Goal: Task Accomplishment & Management: Use online tool/utility

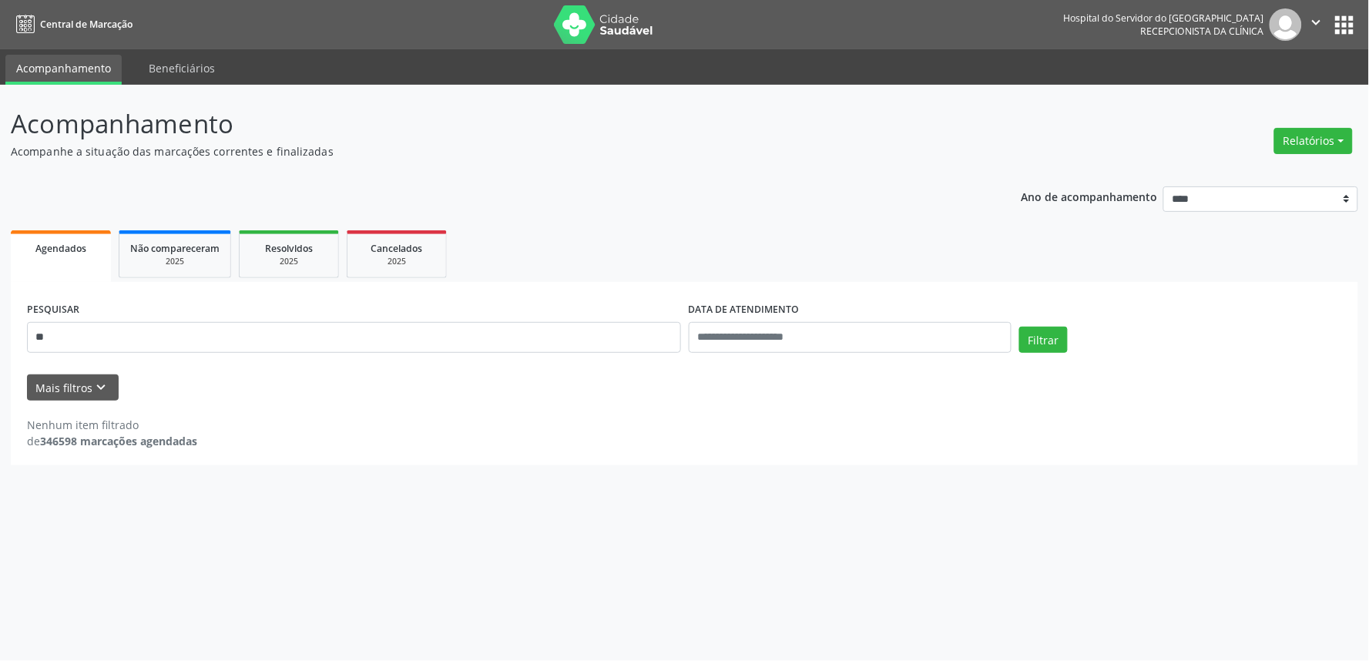
type input "*"
click at [71, 393] on button "Mais filtros keyboard_arrow_down" at bounding box center [73, 387] width 92 height 27
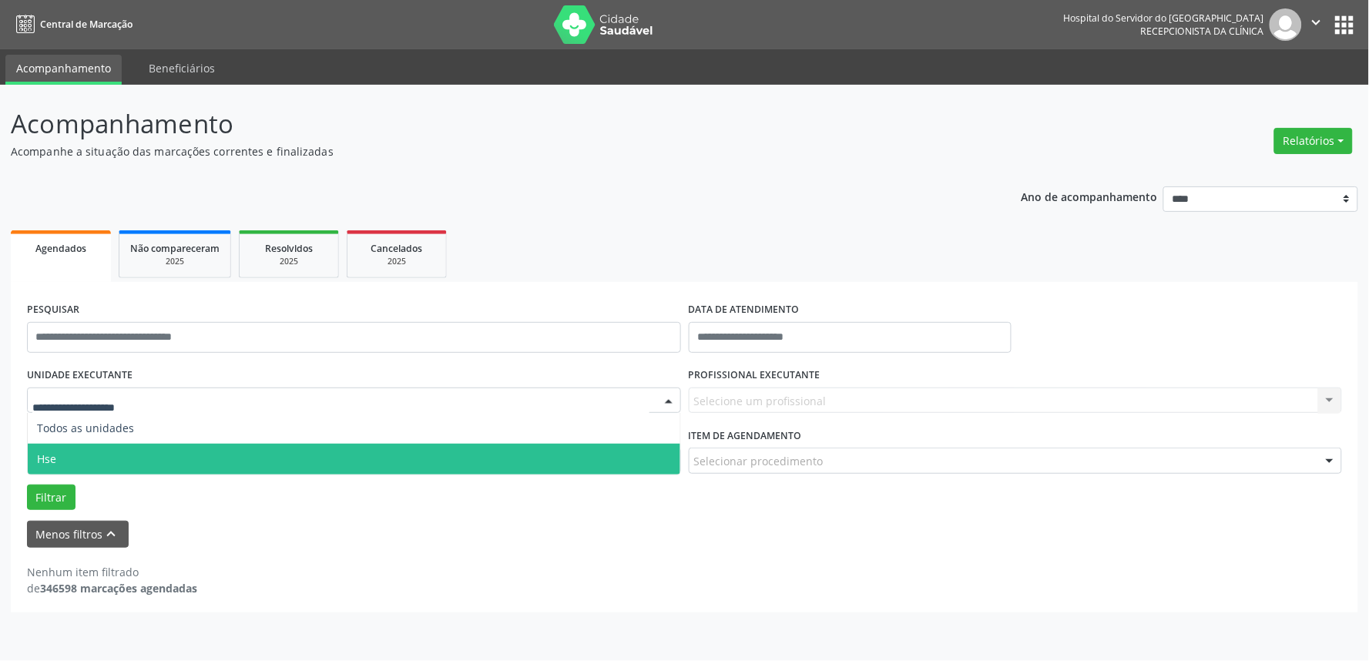
click at [60, 449] on span "Hse" at bounding box center [354, 459] width 652 height 31
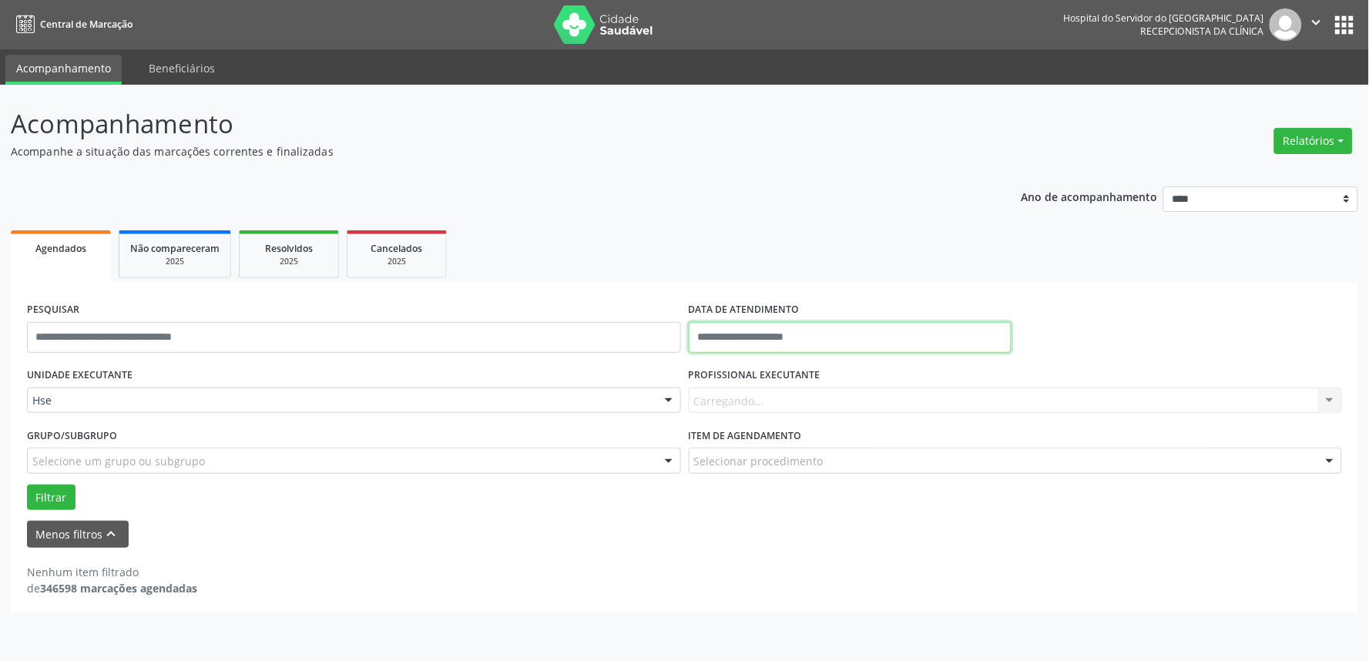
click at [841, 332] on input "text" at bounding box center [850, 337] width 323 height 31
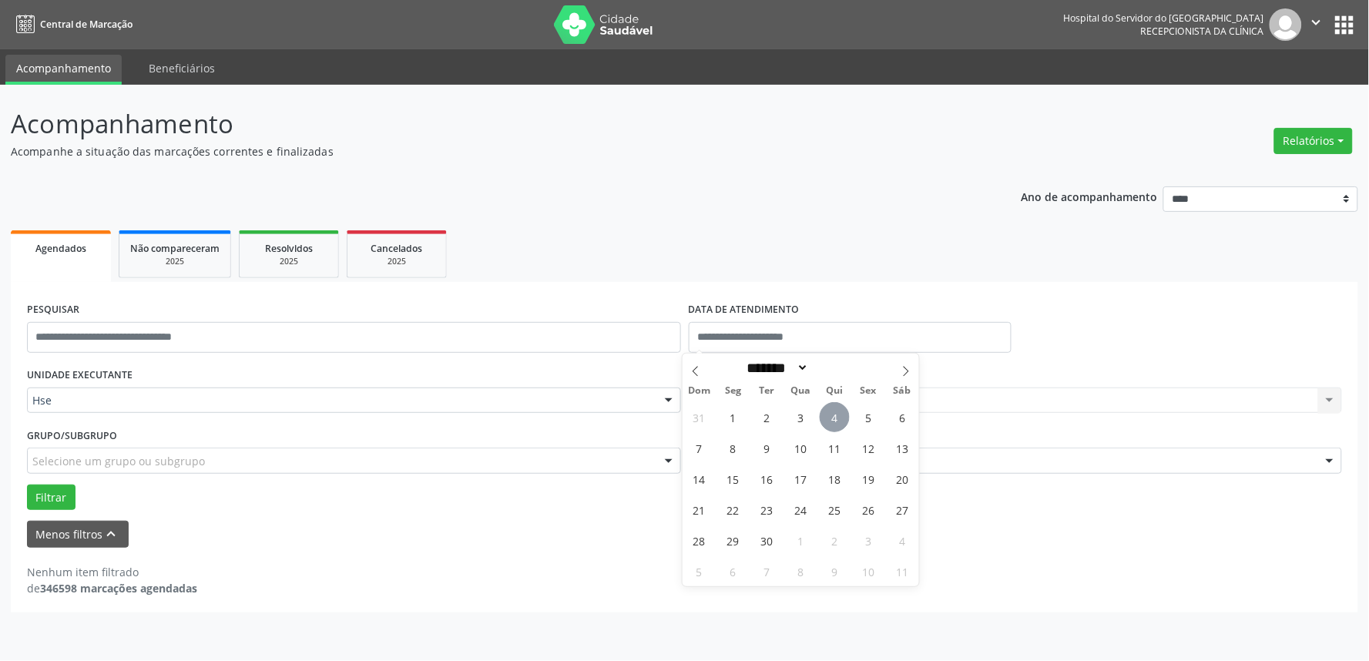
click at [837, 417] on span "4" at bounding box center [835, 417] width 30 height 30
type input "**********"
click at [836, 419] on span "4" at bounding box center [835, 417] width 30 height 30
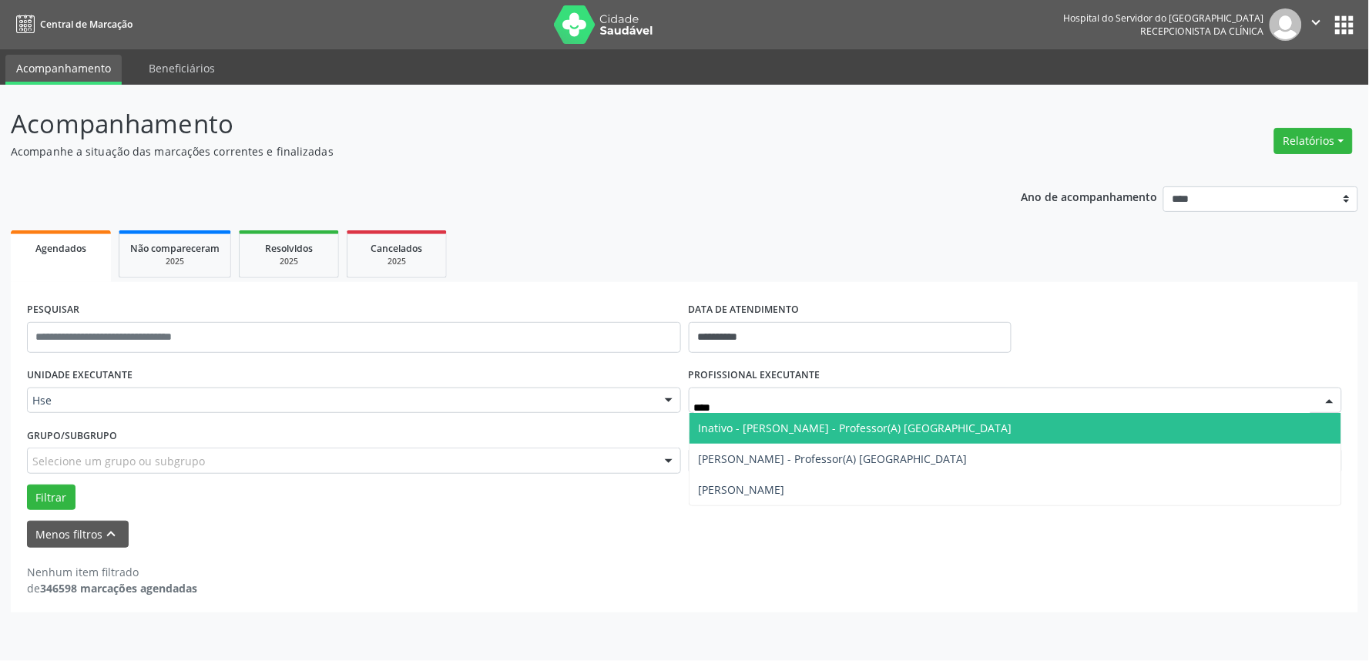
type input "*****"
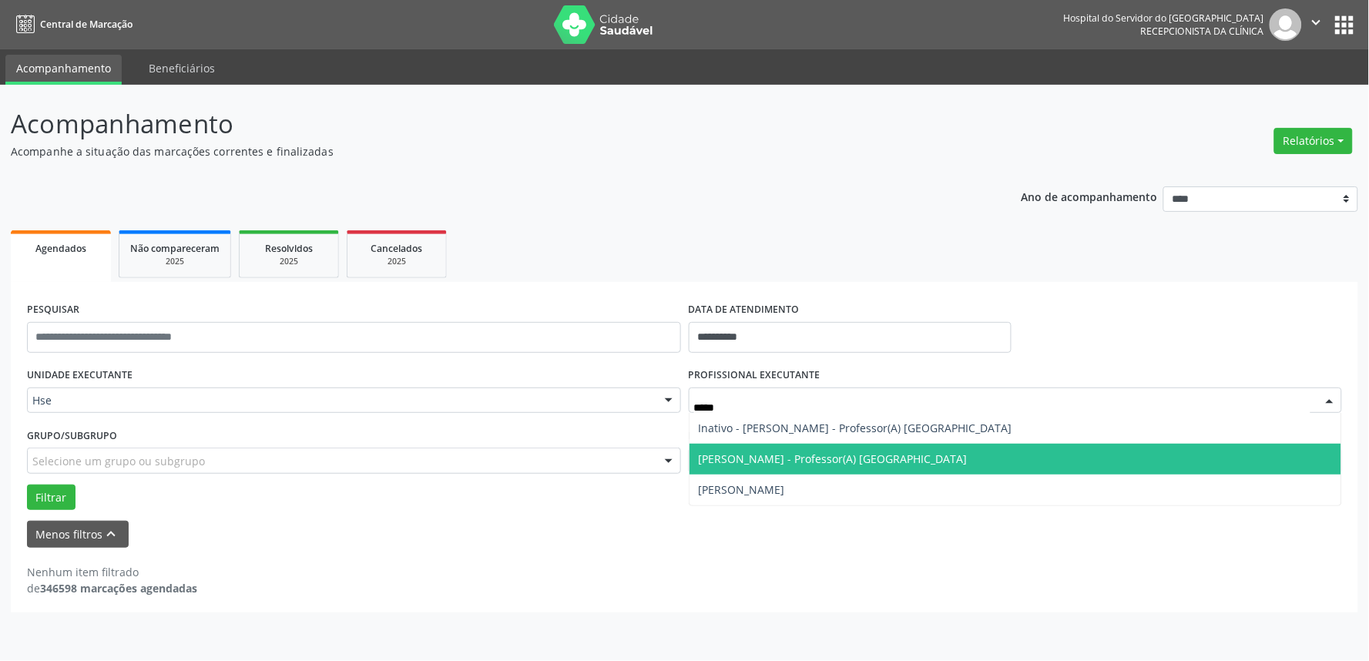
click at [805, 454] on span "[PERSON_NAME] - Professor(A) [GEOGRAPHIC_DATA]" at bounding box center [833, 458] width 269 height 15
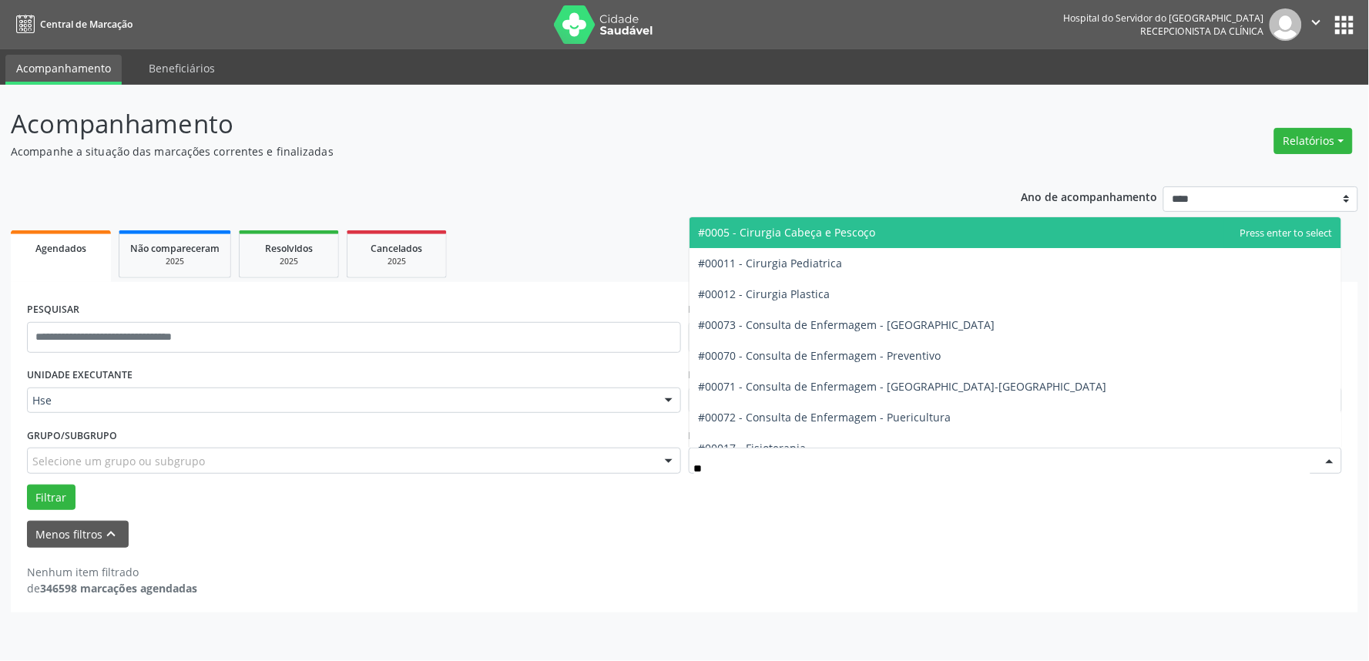
type input "*"
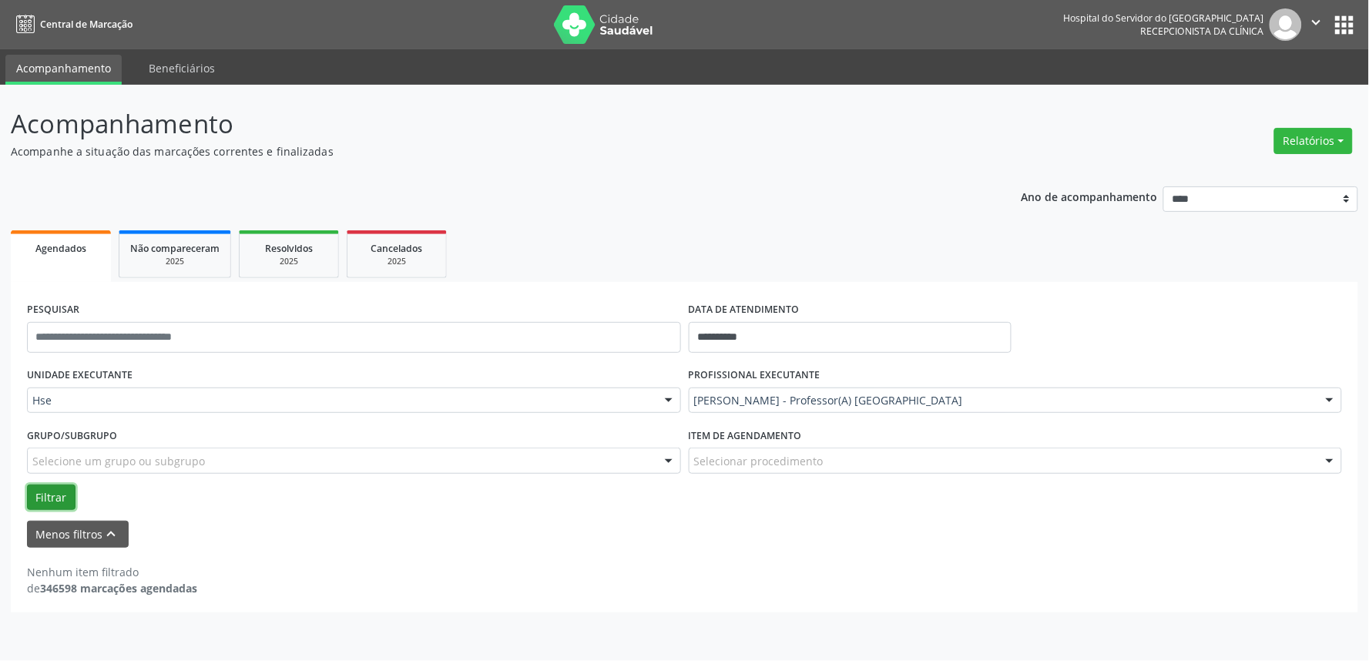
click at [44, 494] on button "Filtrar" at bounding box center [51, 497] width 49 height 26
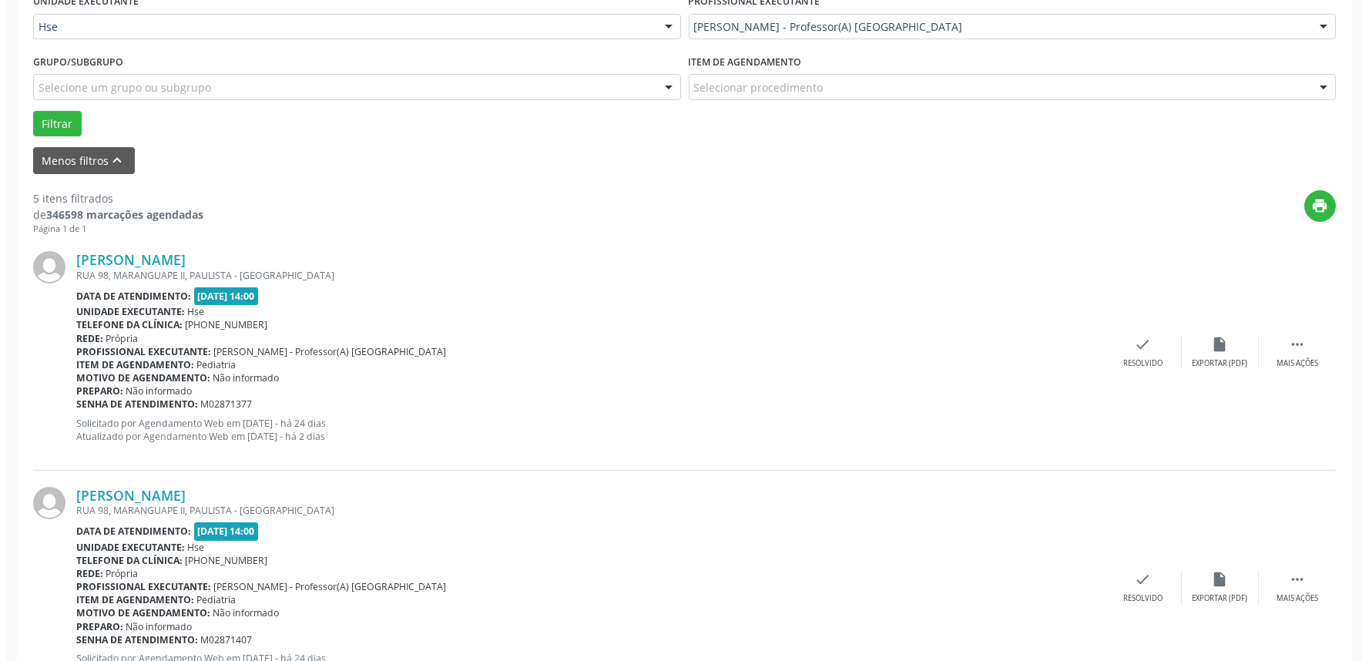
scroll to position [427, 0]
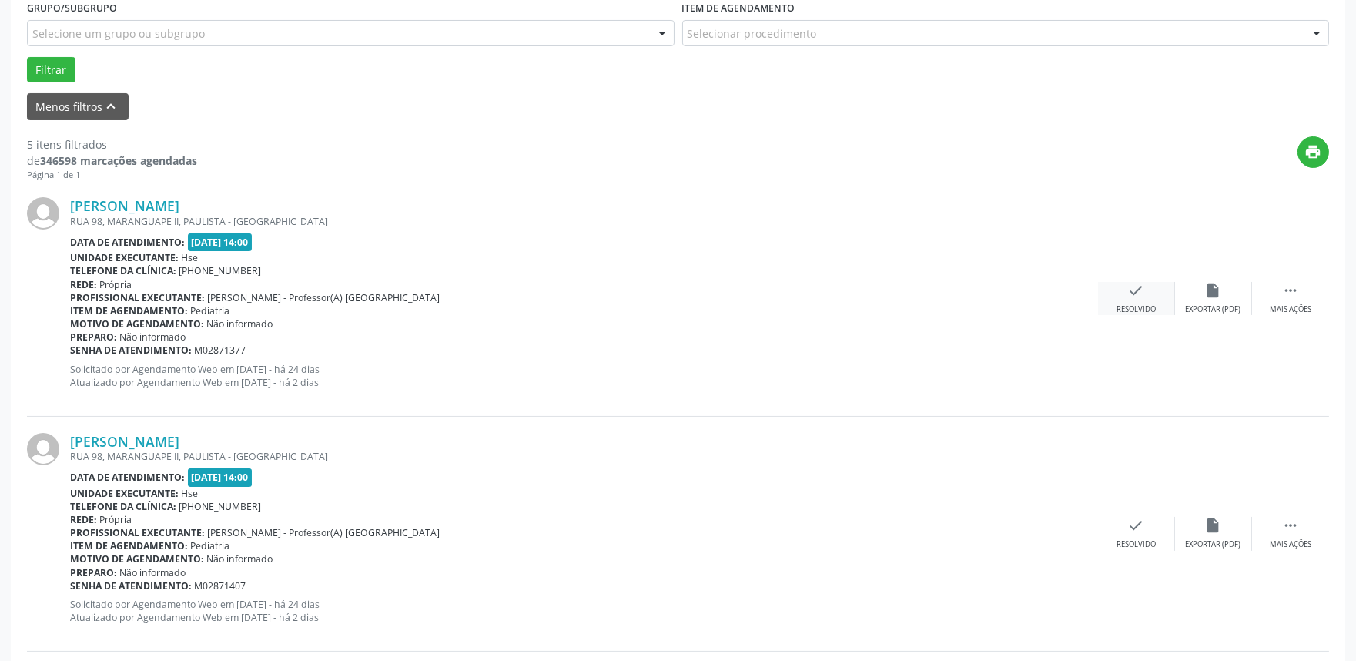
click at [1154, 297] on div "check Resolvido" at bounding box center [1136, 298] width 77 height 33
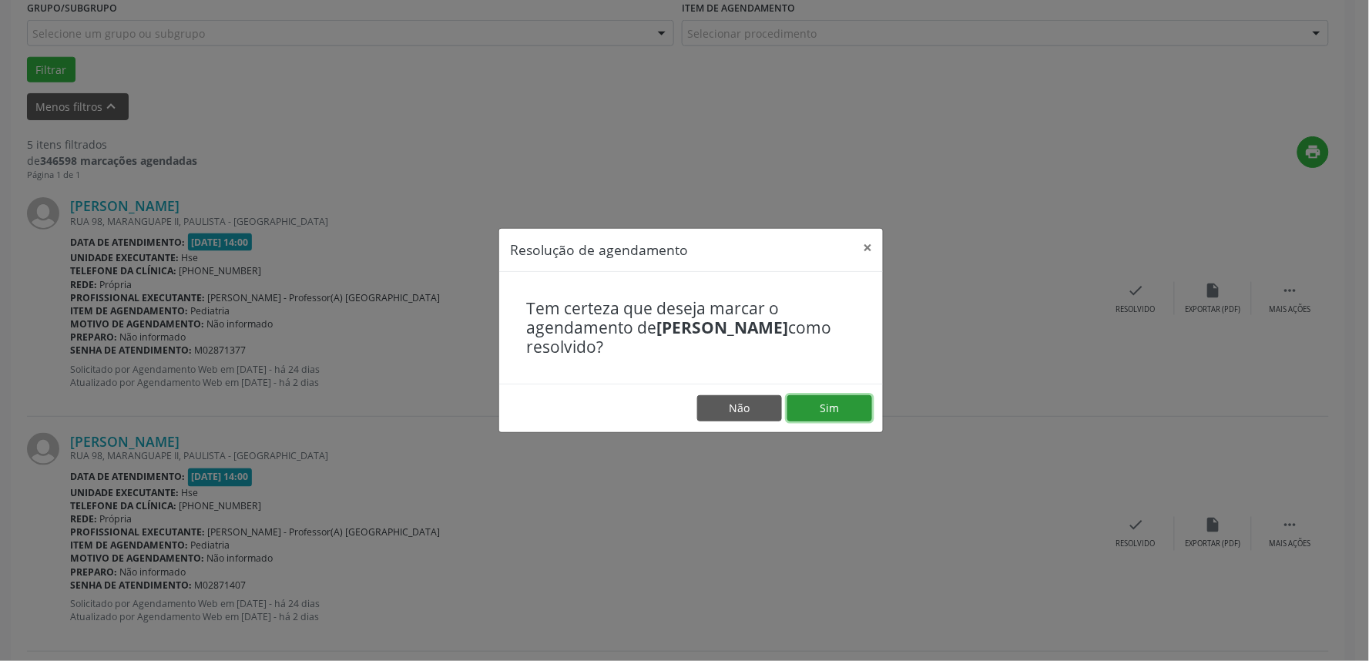
click at [861, 416] on button "Sim" at bounding box center [829, 408] width 85 height 26
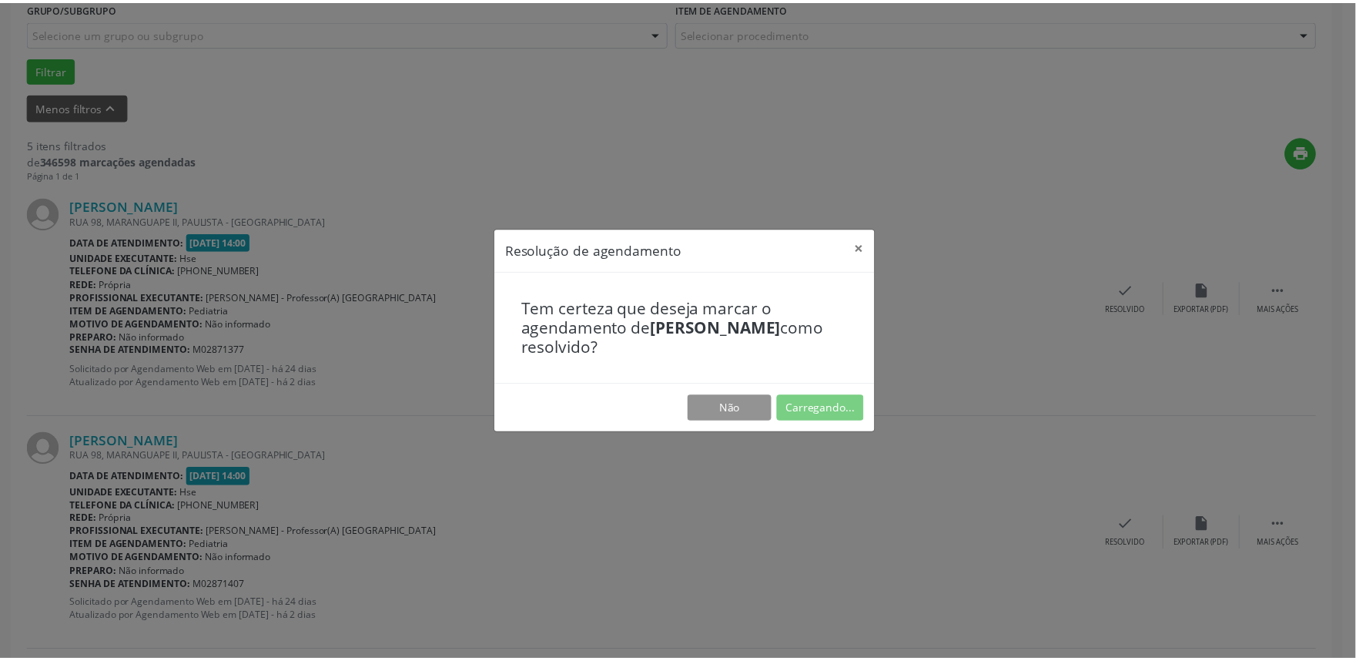
scroll to position [0, 0]
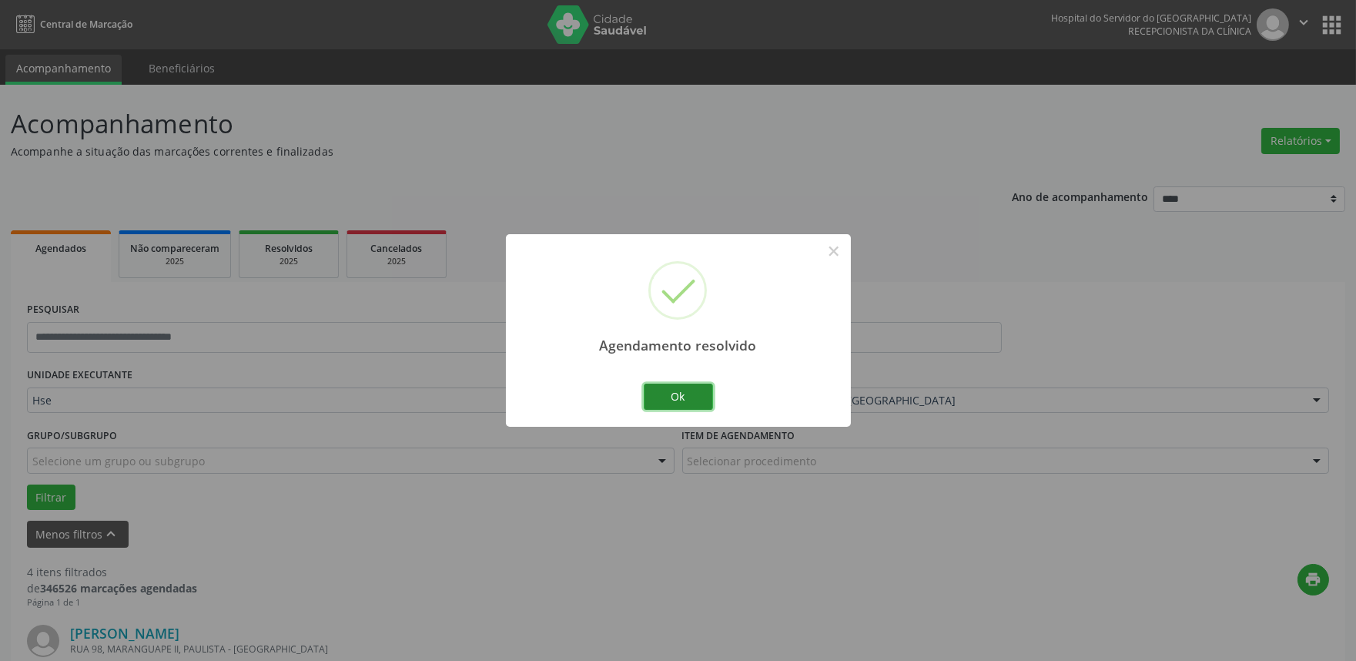
click at [662, 397] on button "Ok" at bounding box center [678, 397] width 69 height 26
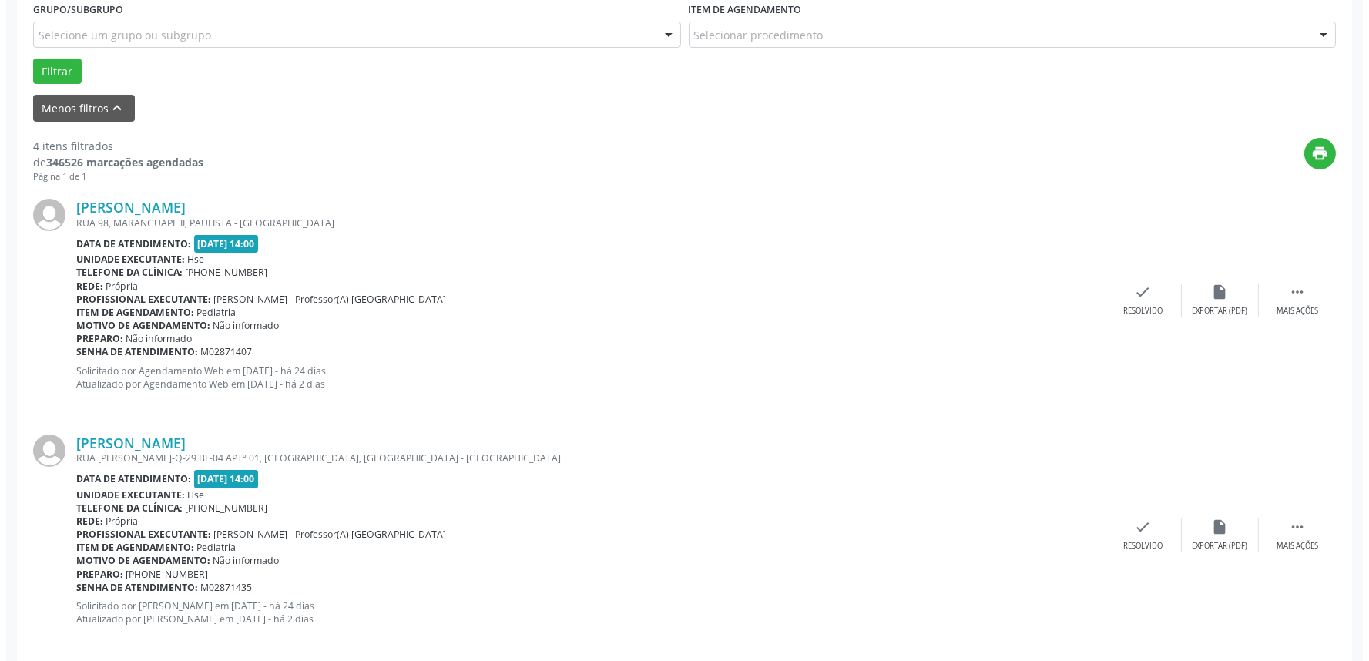
scroll to position [427, 0]
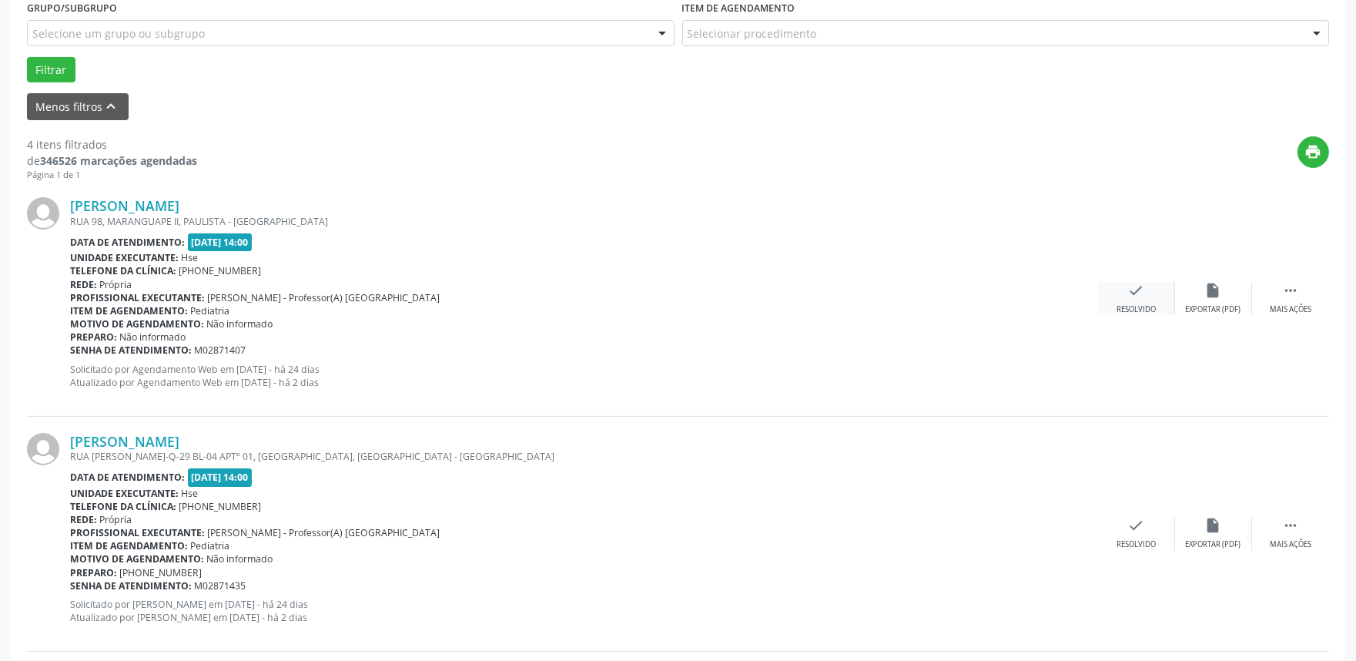
click at [1136, 299] on div "check Resolvido" at bounding box center [1136, 298] width 77 height 33
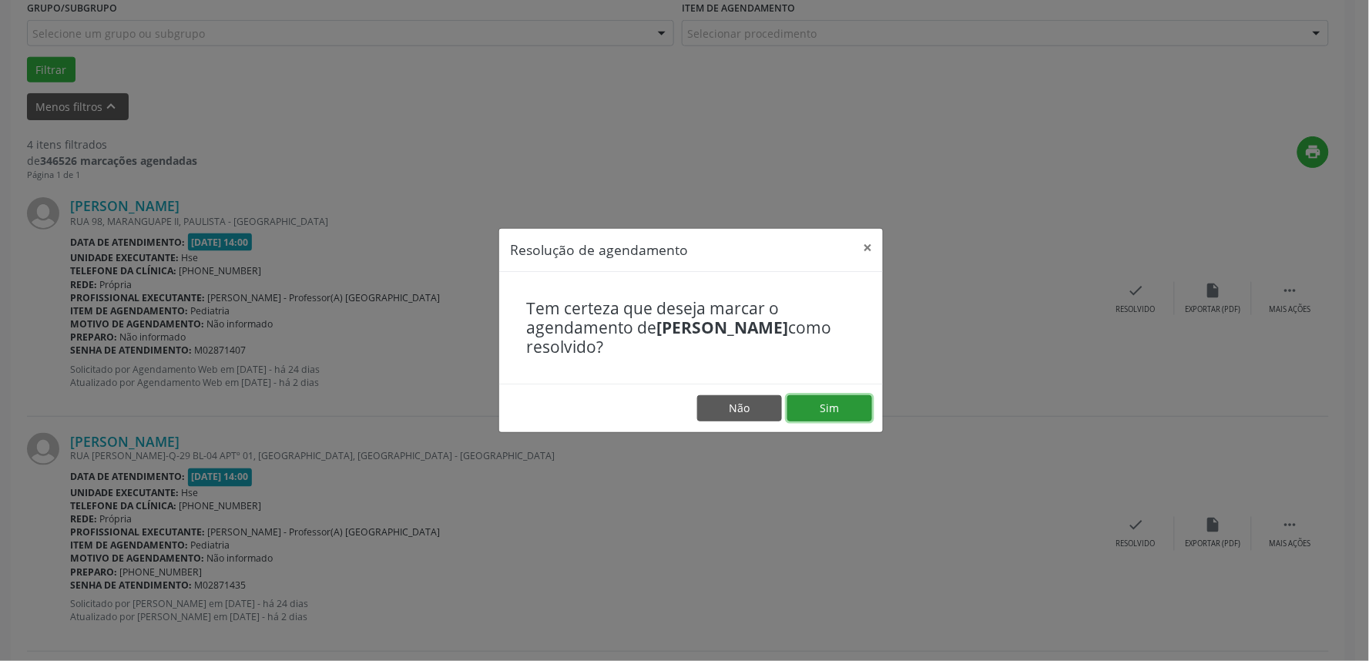
click at [849, 407] on button "Sim" at bounding box center [829, 408] width 85 height 26
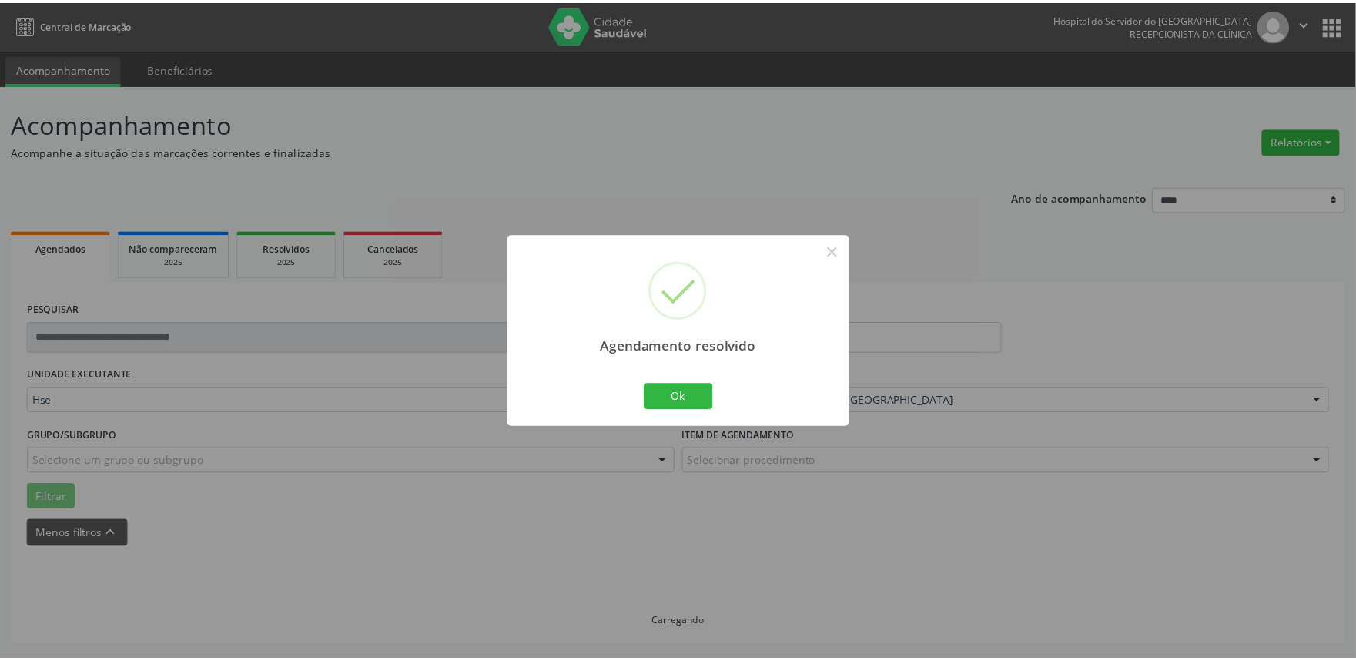
scroll to position [0, 0]
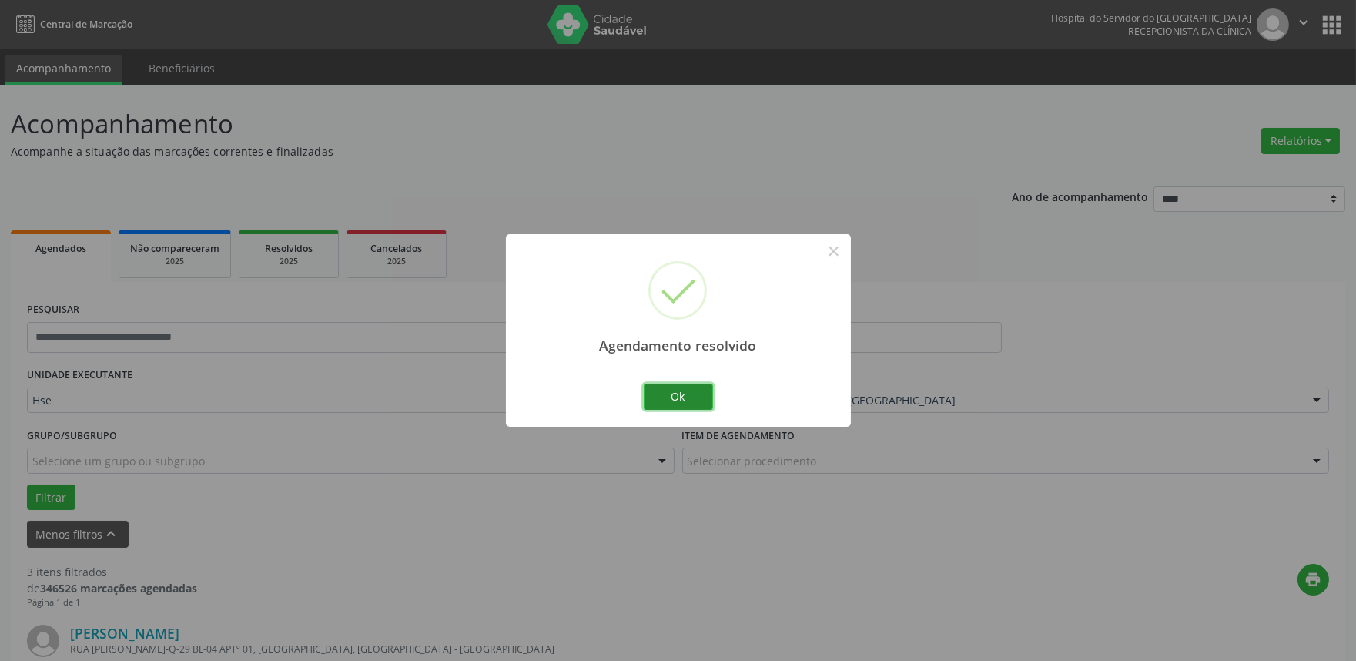
click at [692, 396] on button "Ok" at bounding box center [678, 397] width 69 height 26
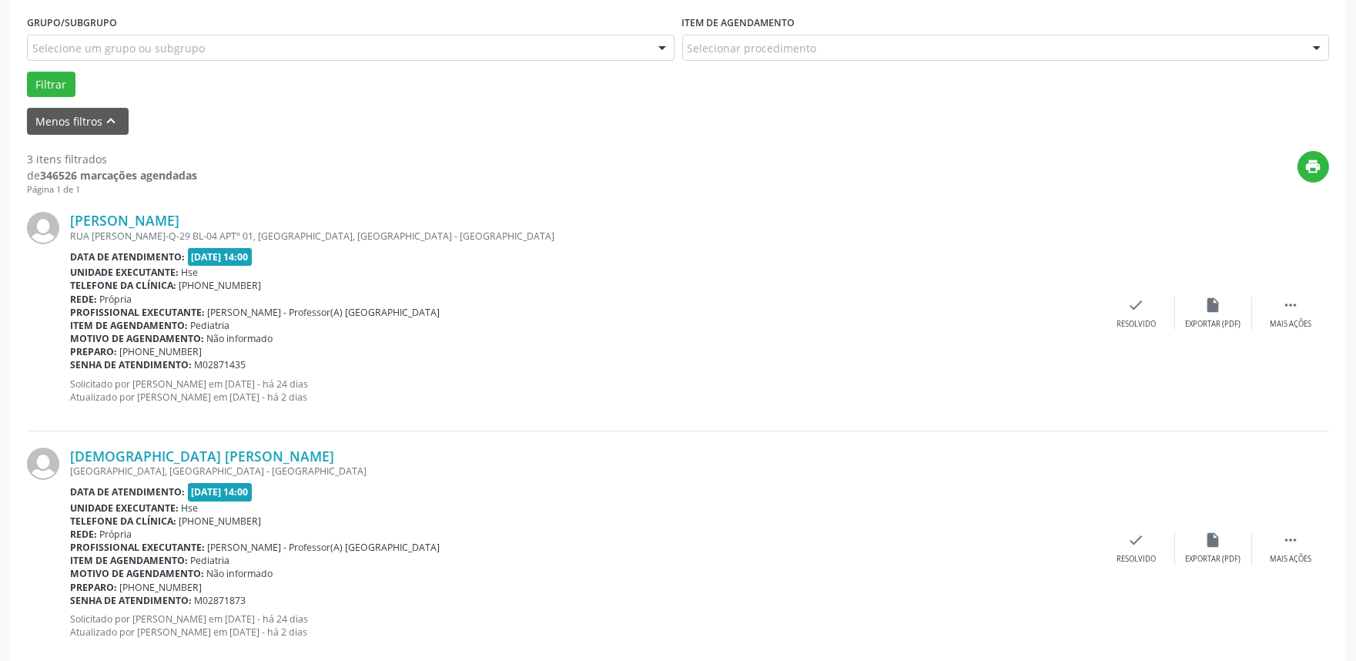
scroll to position [427, 0]
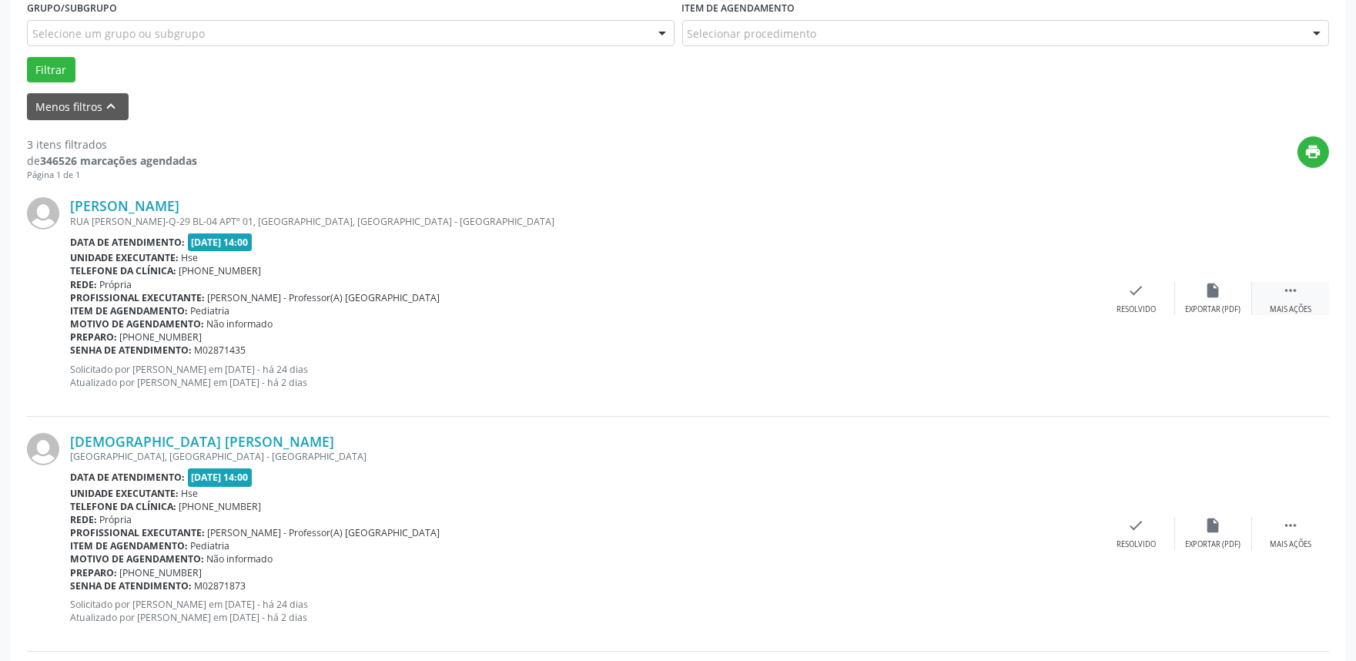
click at [1304, 300] on div " Mais ações" at bounding box center [1290, 298] width 77 height 33
click at [1220, 293] on icon "alarm_off" at bounding box center [1213, 290] width 17 height 17
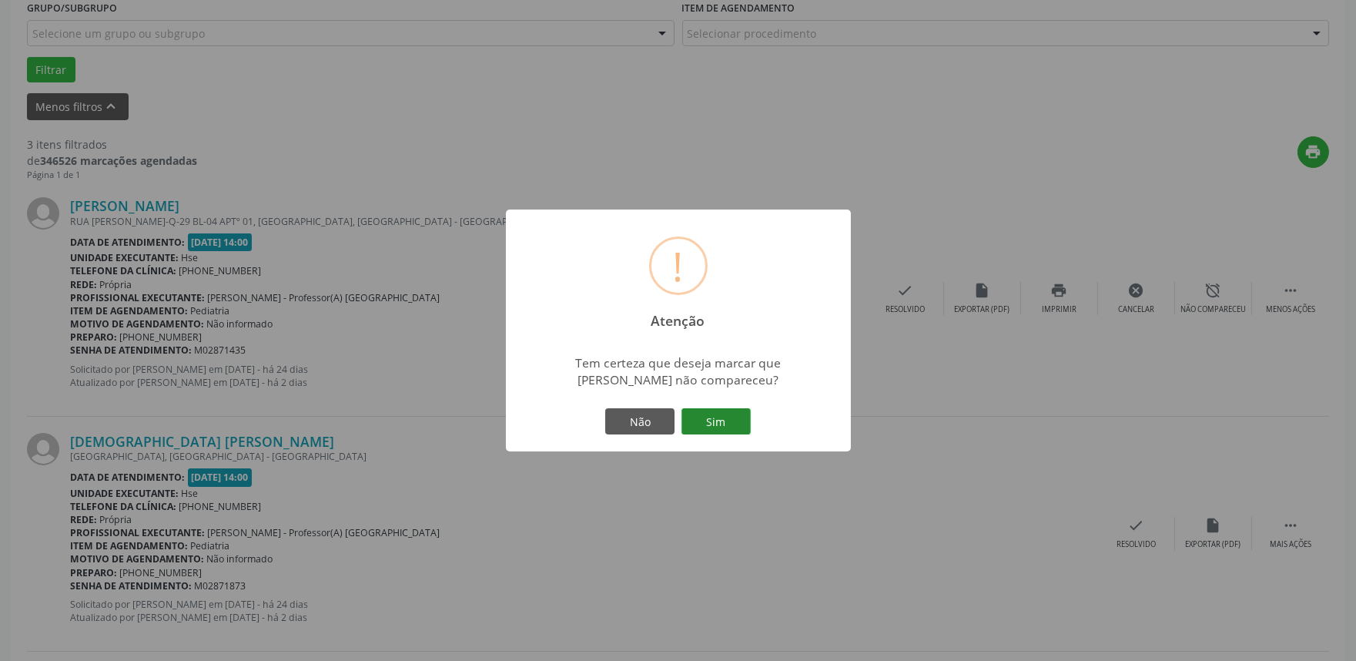
click at [733, 426] on button "Sim" at bounding box center [716, 421] width 69 height 26
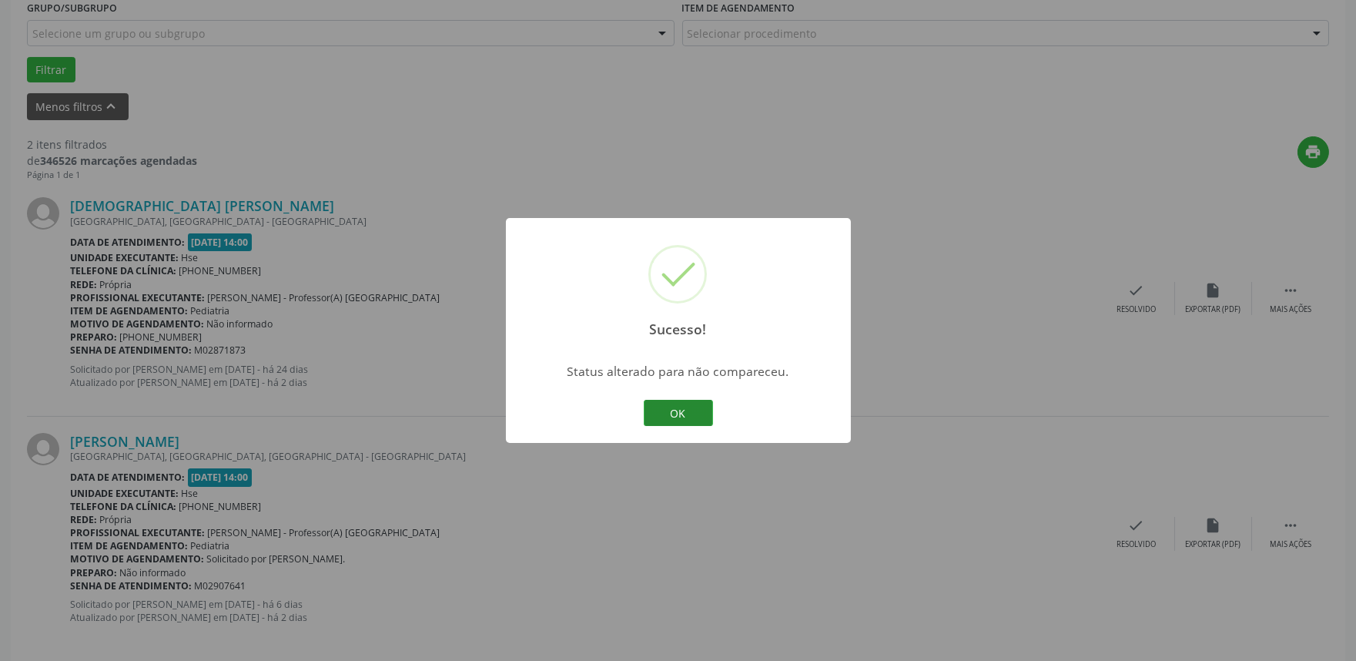
click at [678, 404] on button "OK" at bounding box center [678, 413] width 69 height 26
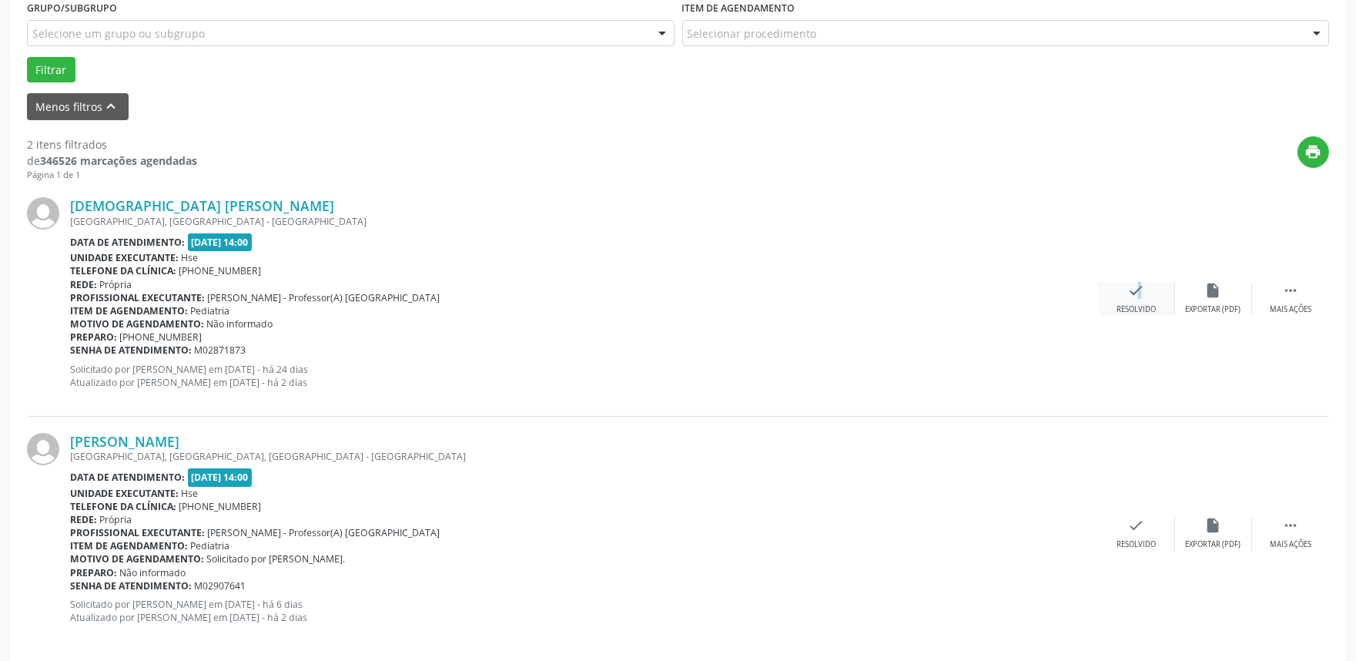
click at [1133, 290] on icon "check" at bounding box center [1136, 290] width 17 height 17
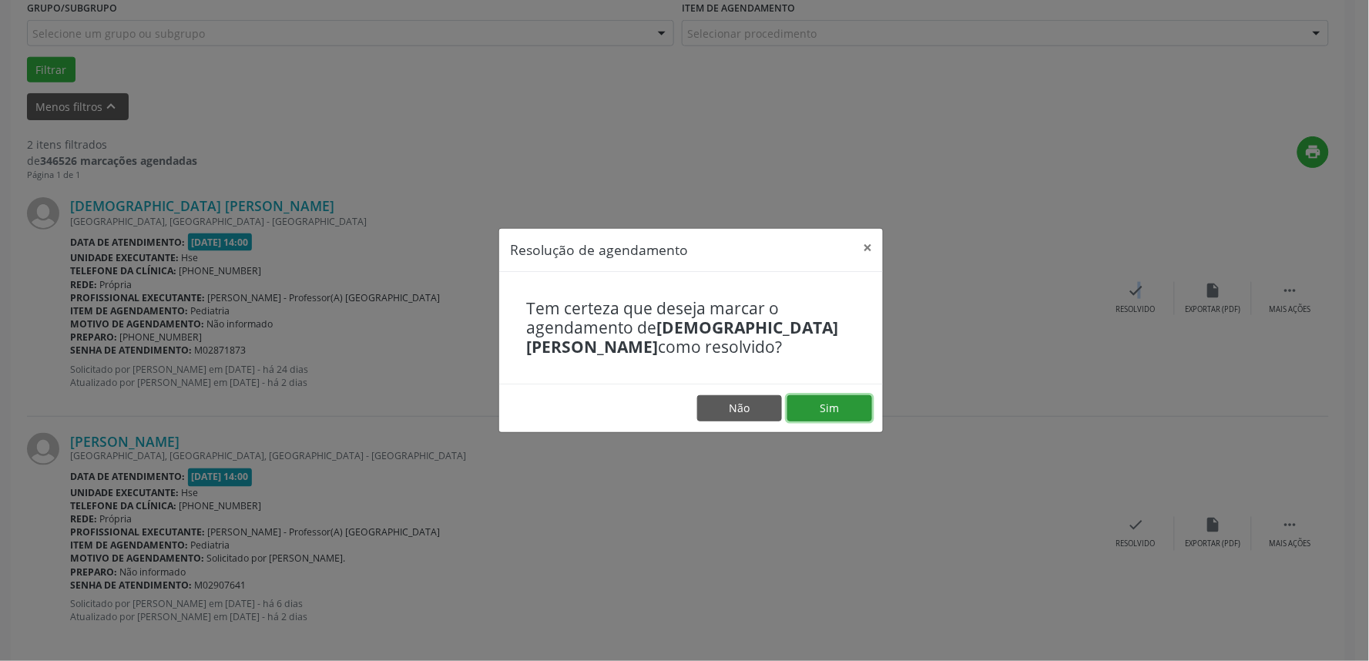
click at [838, 410] on button "Sim" at bounding box center [829, 408] width 85 height 26
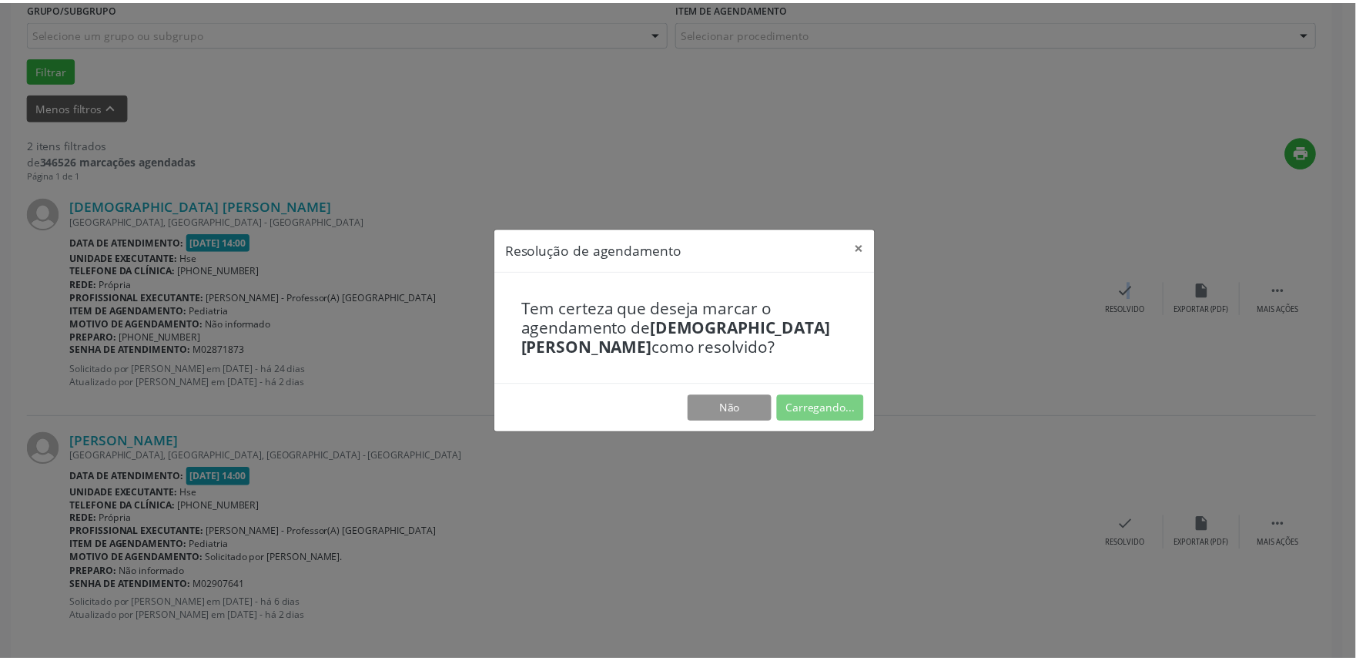
scroll to position [0, 0]
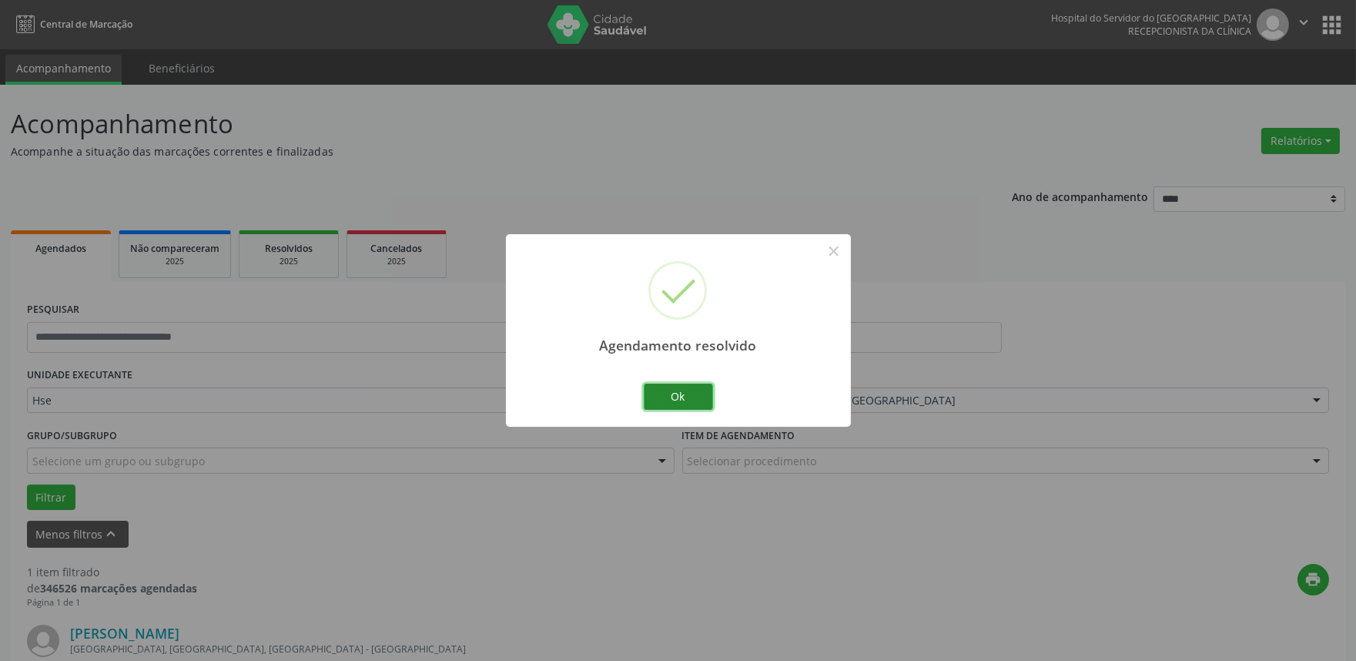
click at [650, 387] on button "Ok" at bounding box center [678, 397] width 69 height 26
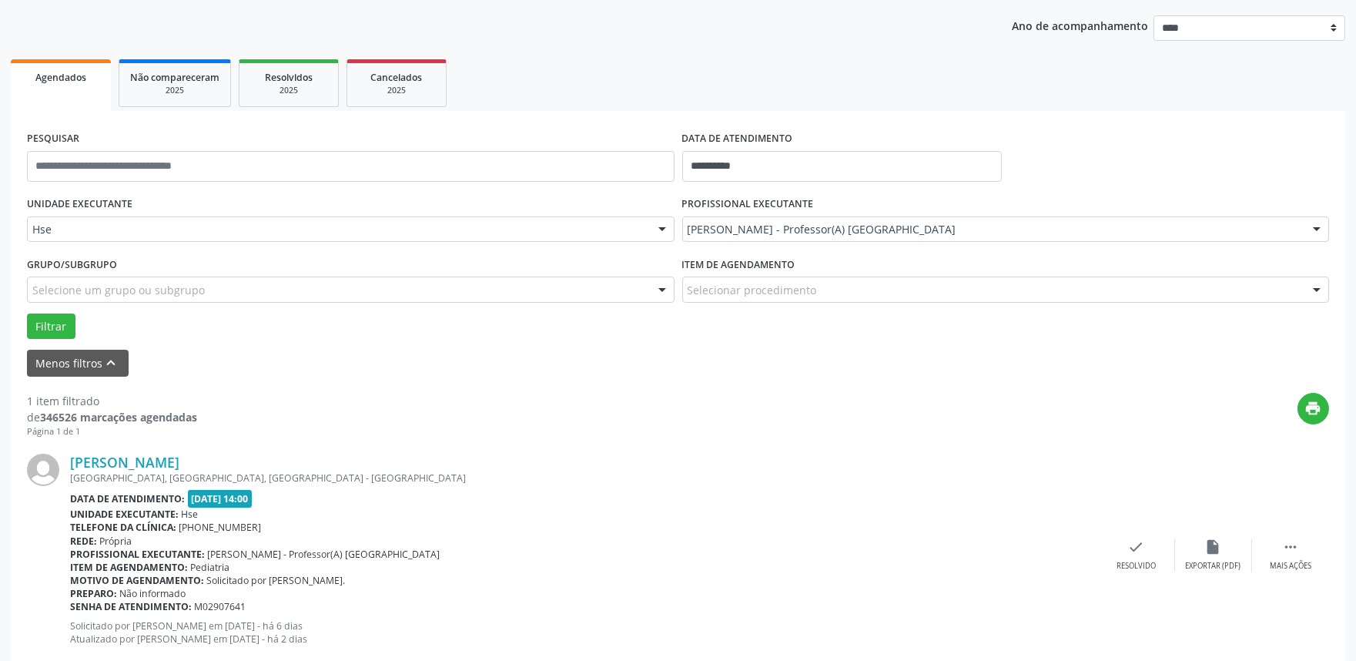
scroll to position [208, 0]
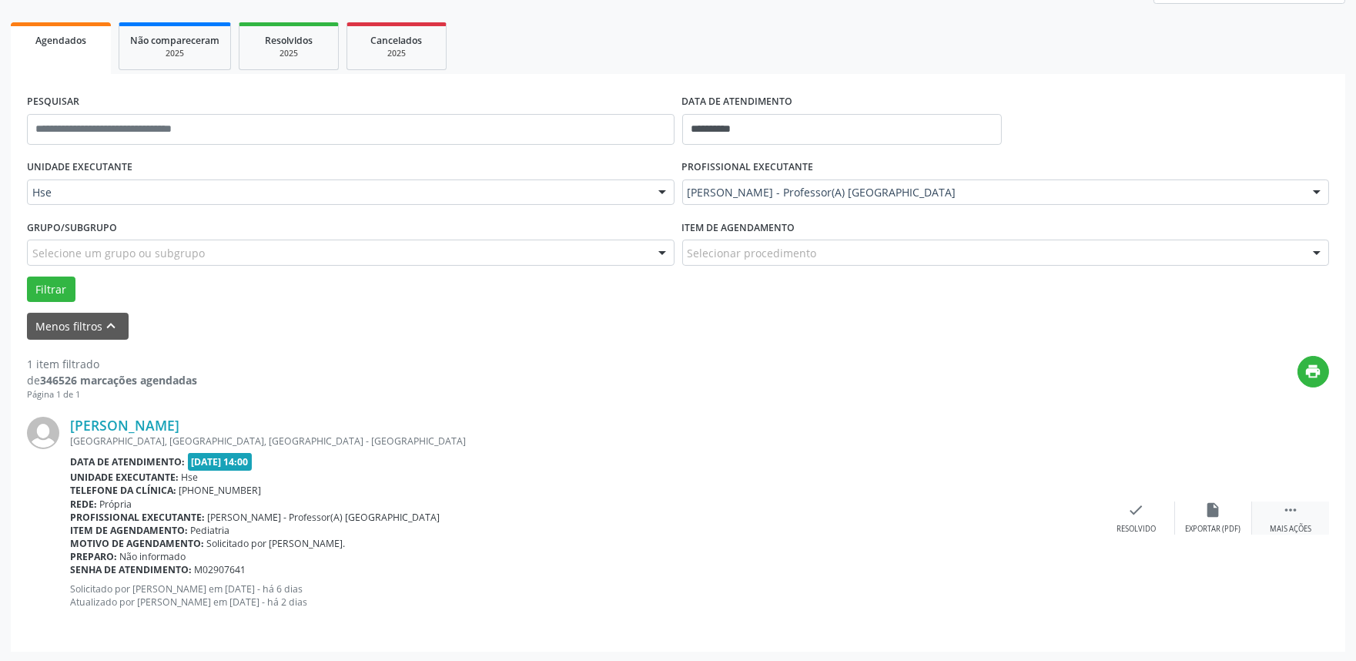
click at [1296, 513] on icon "" at bounding box center [1290, 509] width 17 height 17
click at [1206, 505] on icon "alarm_off" at bounding box center [1213, 509] width 17 height 17
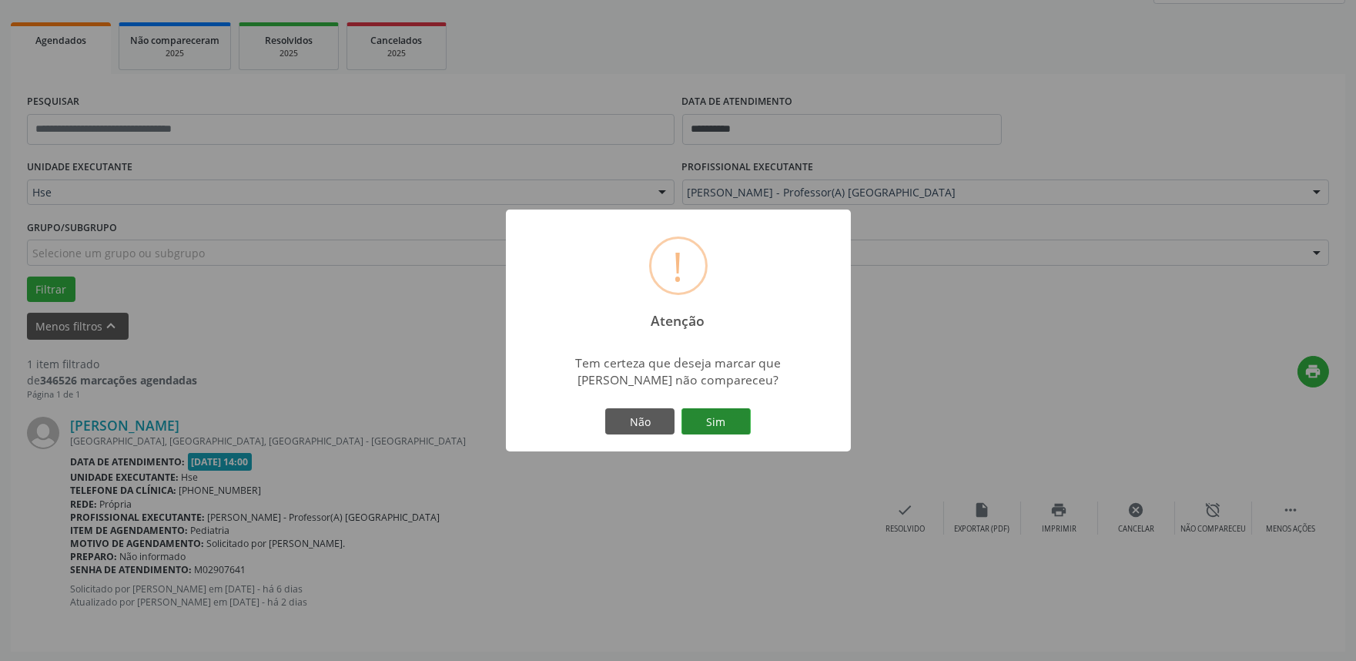
click at [732, 414] on button "Sim" at bounding box center [716, 421] width 69 height 26
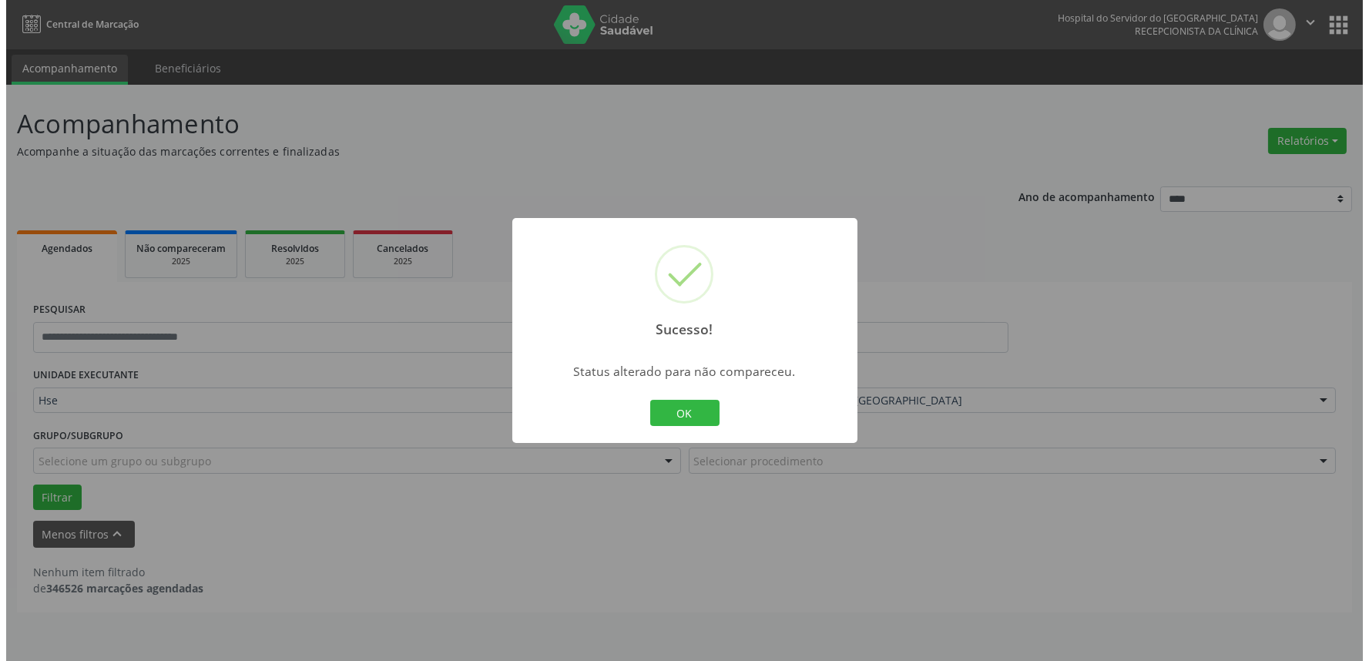
scroll to position [0, 0]
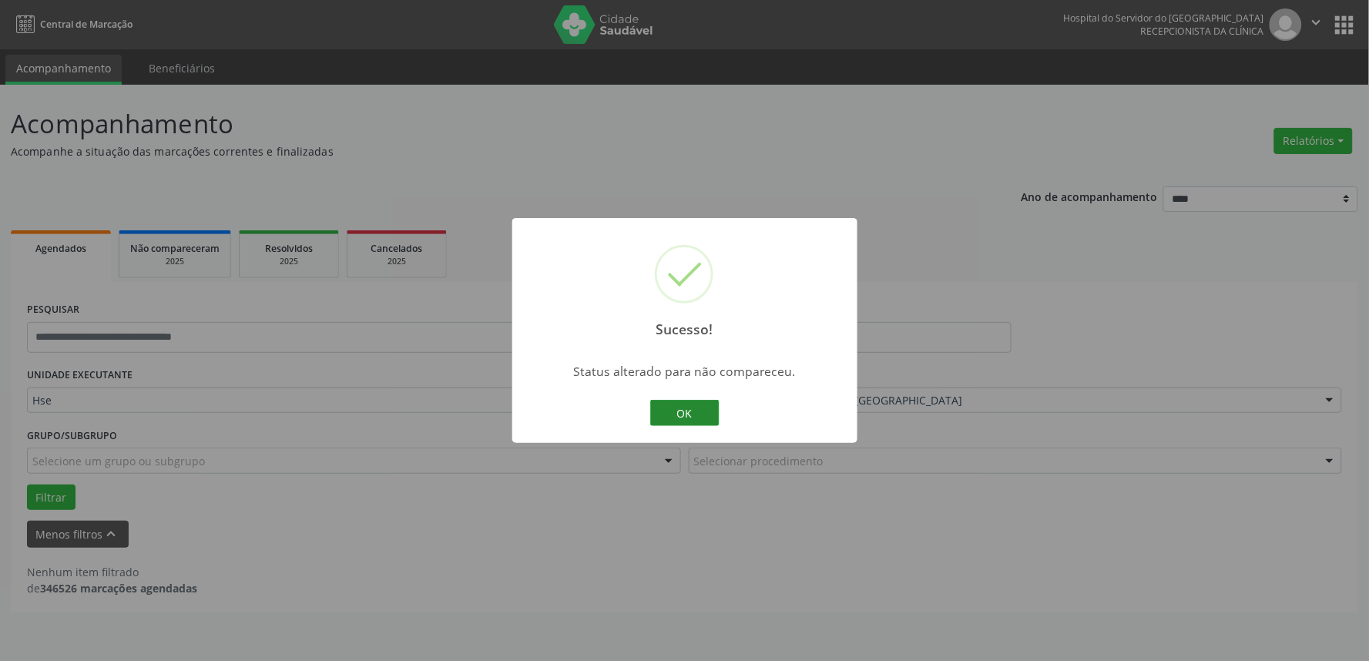
click at [689, 408] on button "OK" at bounding box center [684, 413] width 69 height 26
